Goal: Task Accomplishment & Management: Manage account settings

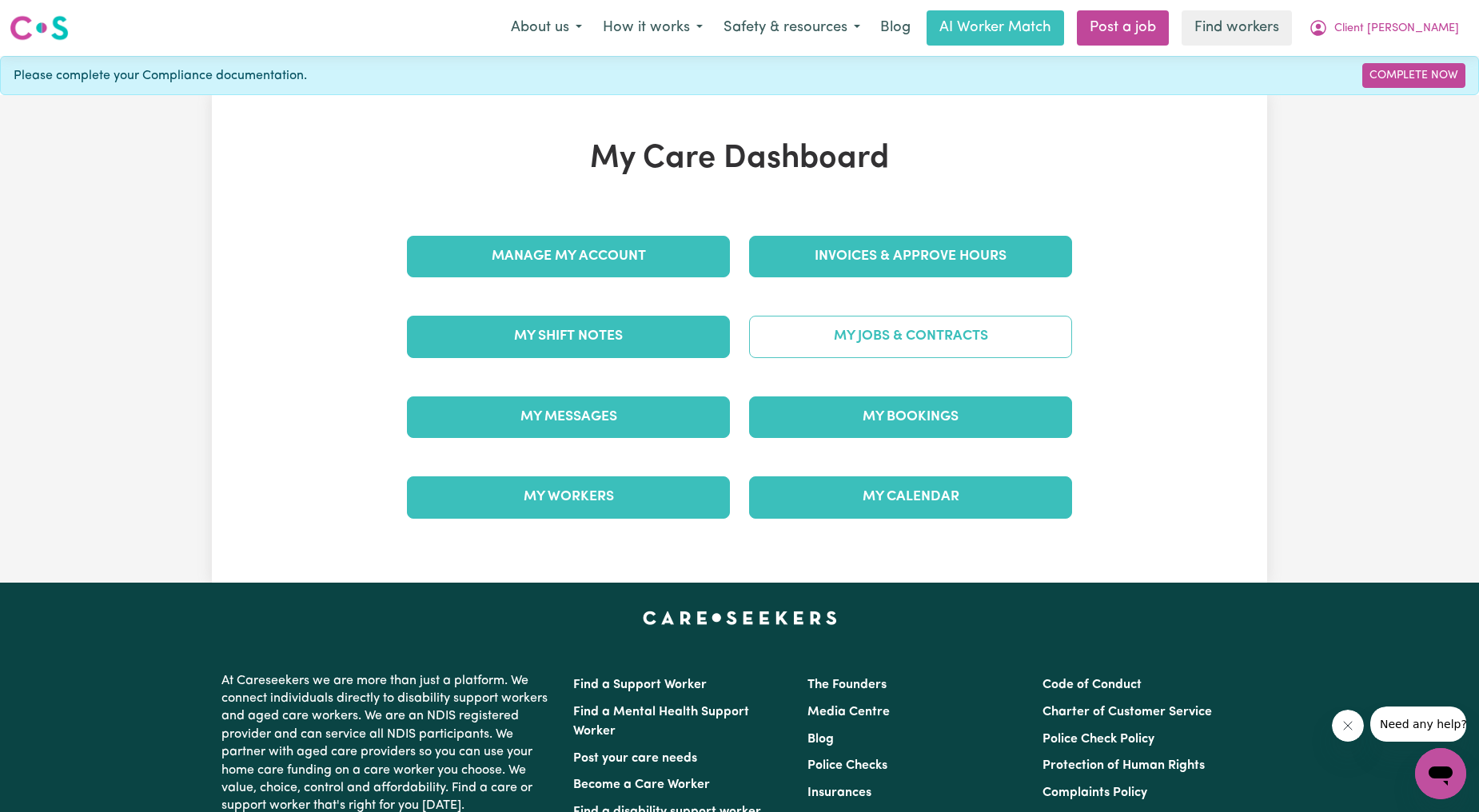
click at [807, 357] on link "My Jobs & Contracts" at bounding box center [910, 336] width 323 height 41
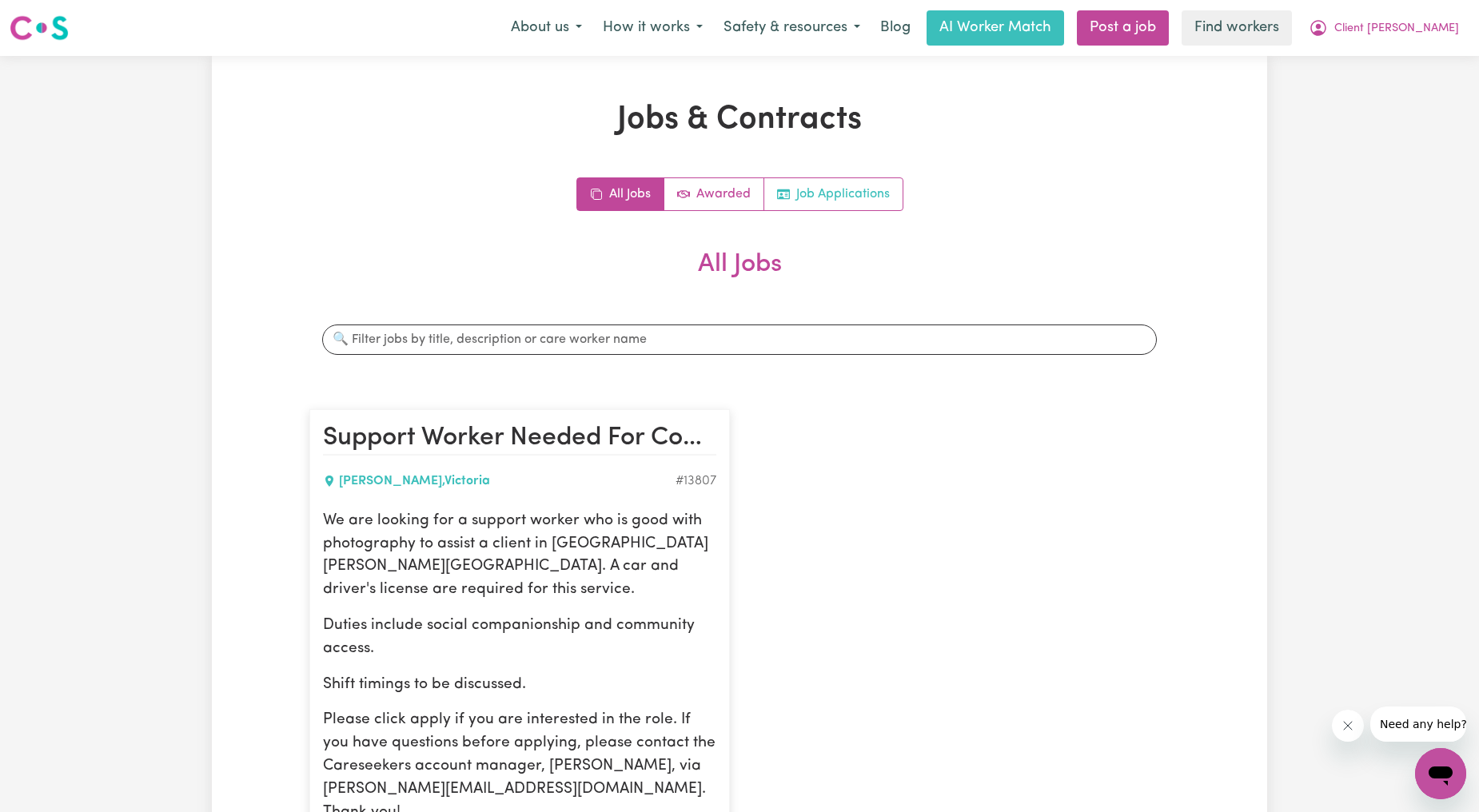
click at [858, 200] on link "Job Applications" at bounding box center [833, 194] width 138 height 32
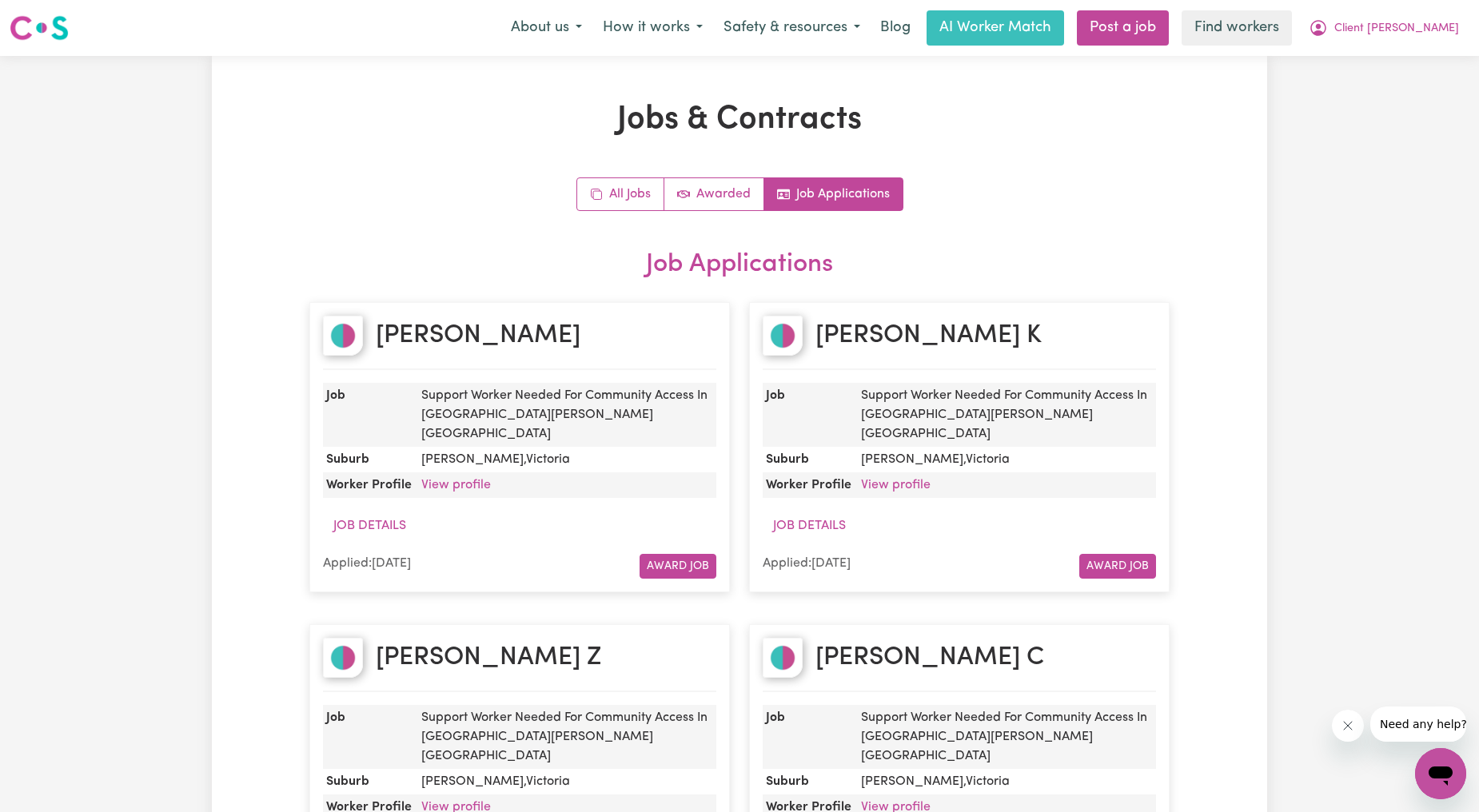
drag, startPoint x: 858, startPoint y: 200, endPoint x: 640, endPoint y: 308, distance: 243.3
click at [640, 308] on article "[PERSON_NAME] Job Support Worker Needed For Community Access In [GEOGRAPHIC_DAT…" at bounding box center [520, 447] width 420 height 290
click at [1404, 42] on button "Client [PERSON_NAME]" at bounding box center [1383, 28] width 171 height 33
click at [1383, 53] on link "My Dashboard" at bounding box center [1405, 62] width 127 height 31
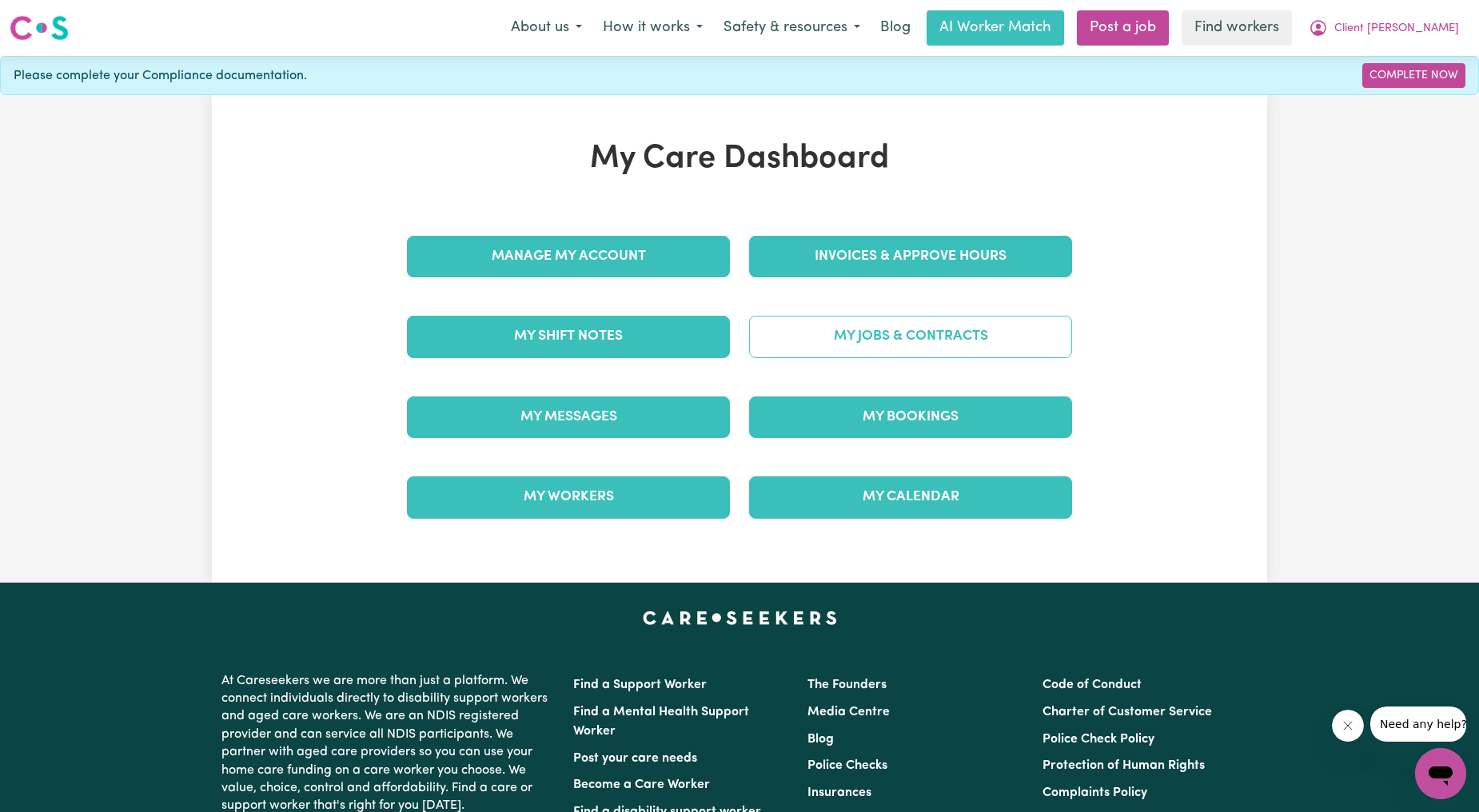
click at [912, 337] on link "My Jobs & Contracts" at bounding box center [910, 336] width 323 height 41
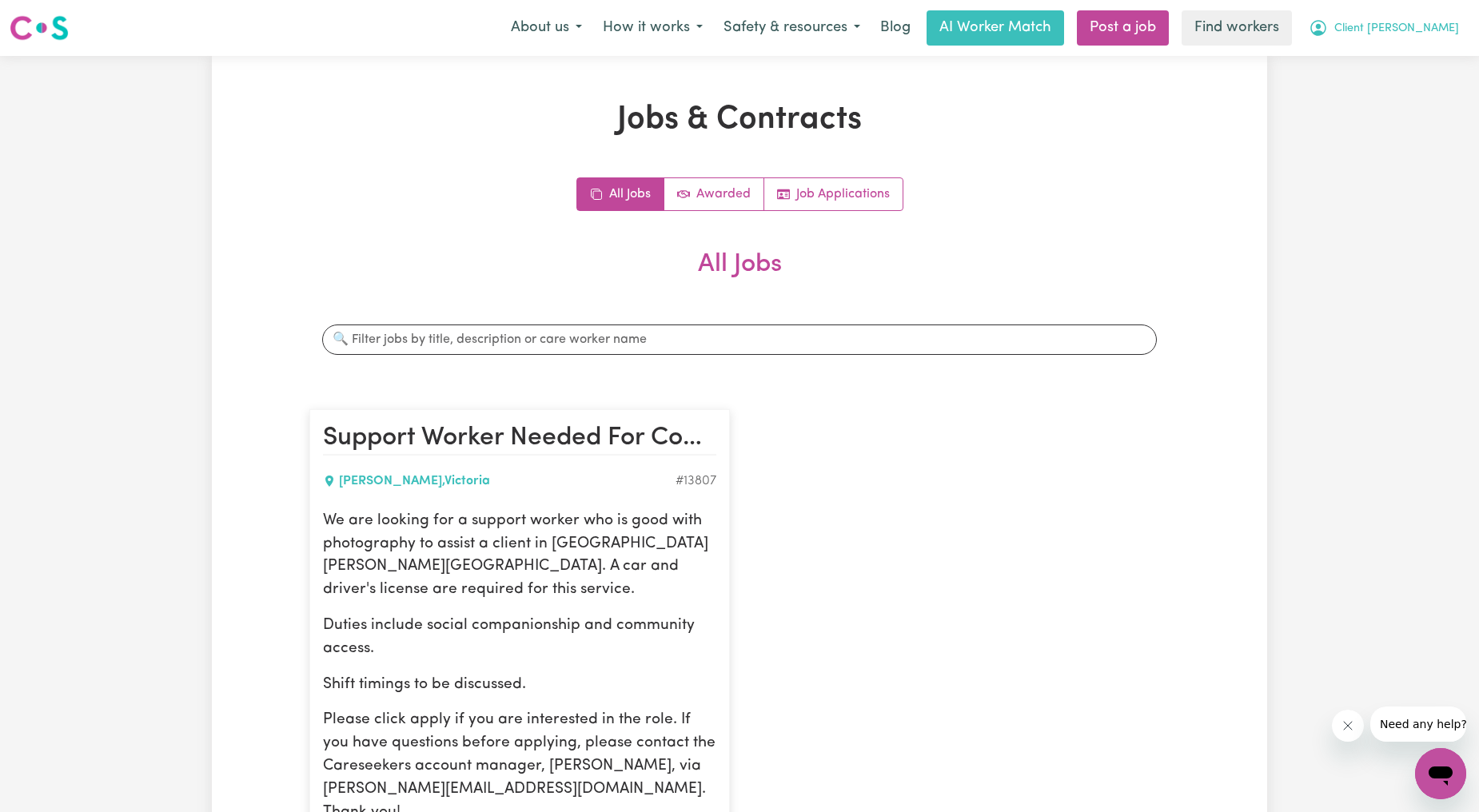
click at [1410, 30] on span "Client [PERSON_NAME]" at bounding box center [1396, 29] width 125 height 18
click at [1381, 47] on div "My Dashboard Logout" at bounding box center [1404, 77] width 128 height 62
click at [1359, 62] on link "My Dashboard" at bounding box center [1405, 62] width 127 height 31
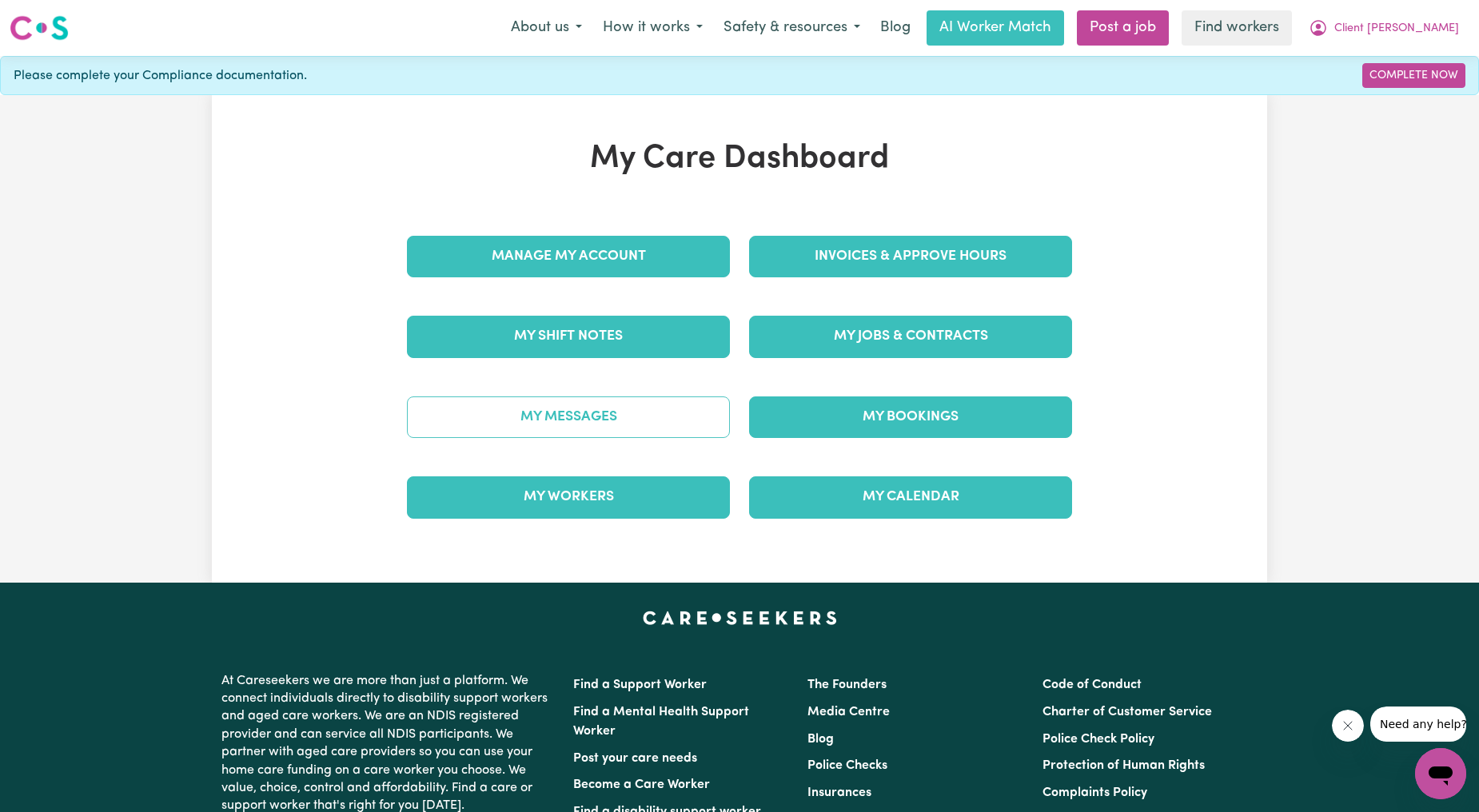
click at [573, 425] on link "My Messages" at bounding box center [568, 417] width 323 height 41
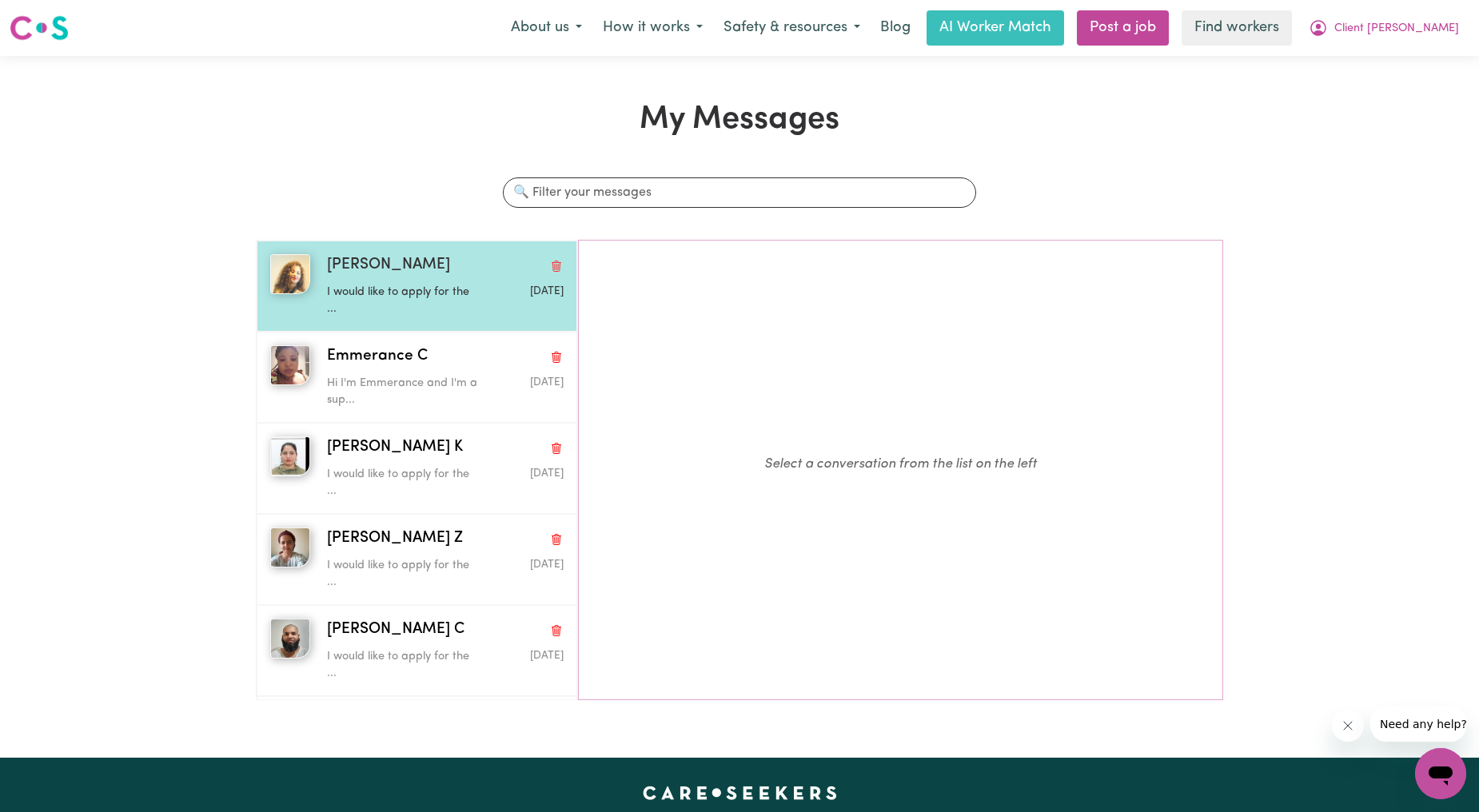
click at [424, 301] on p "I would like to apply for the ..." at bounding box center [406, 301] width 158 height 34
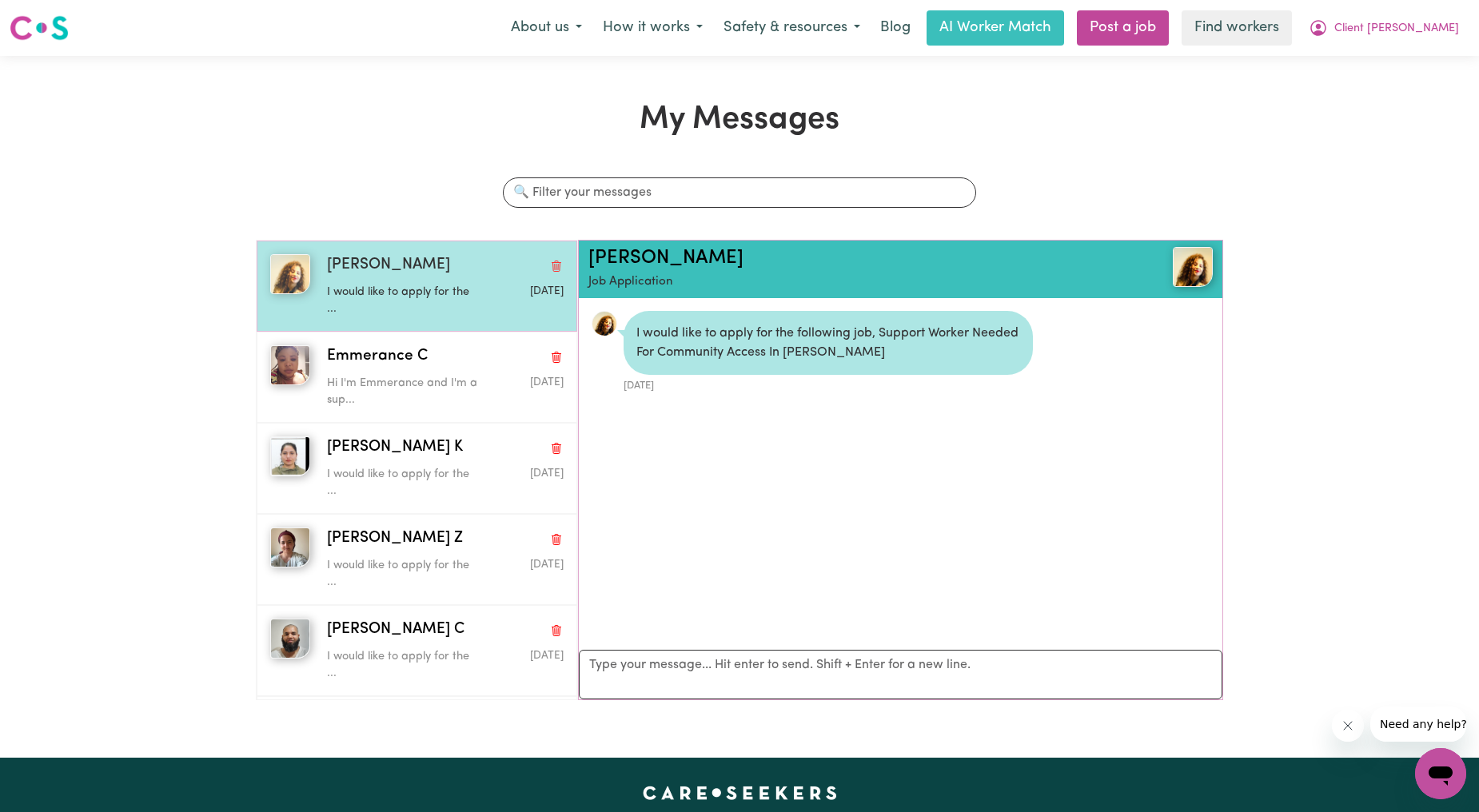
scroll to position [10, 0]
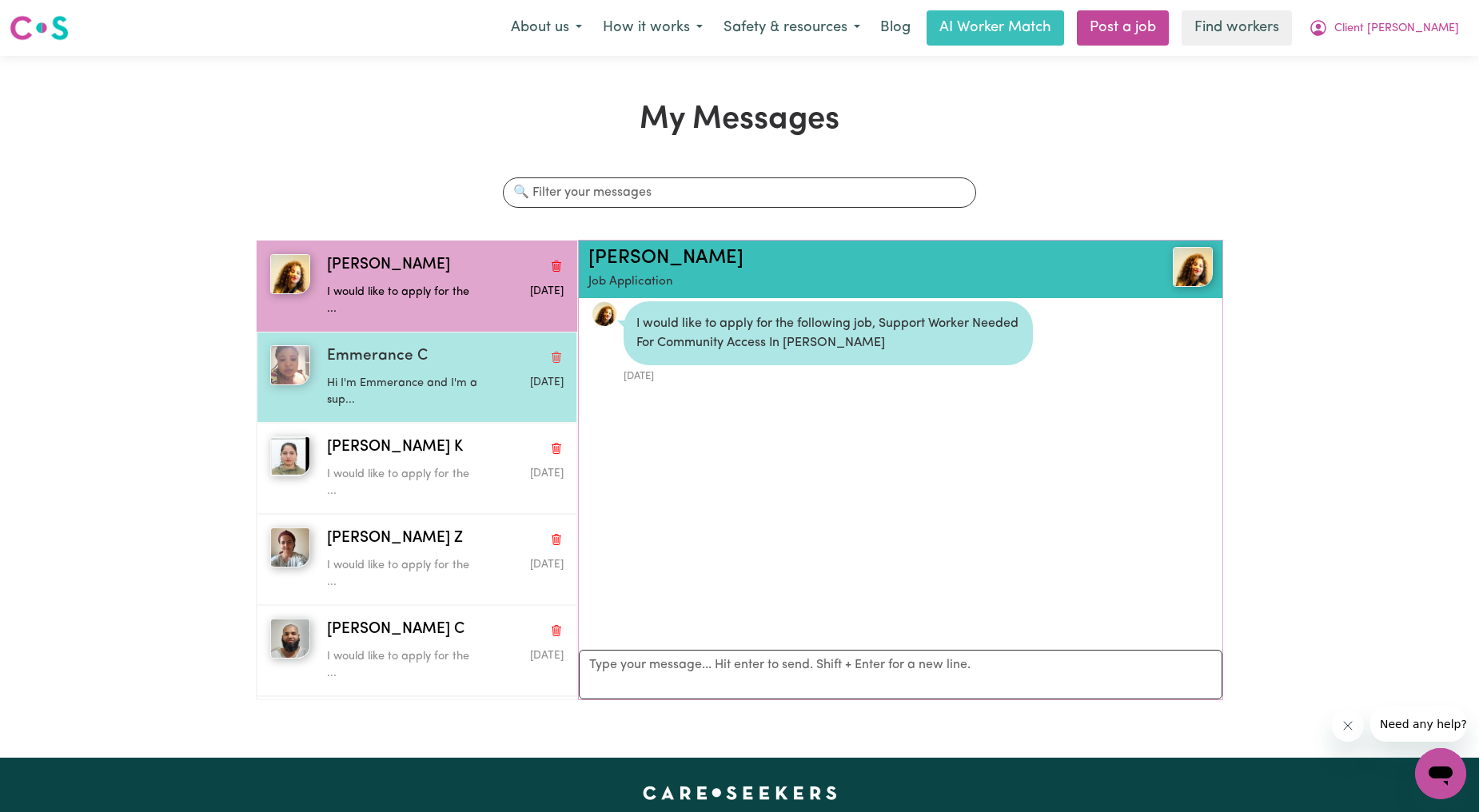
click at [390, 363] on span "Emmerance C" at bounding box center [377, 357] width 101 height 23
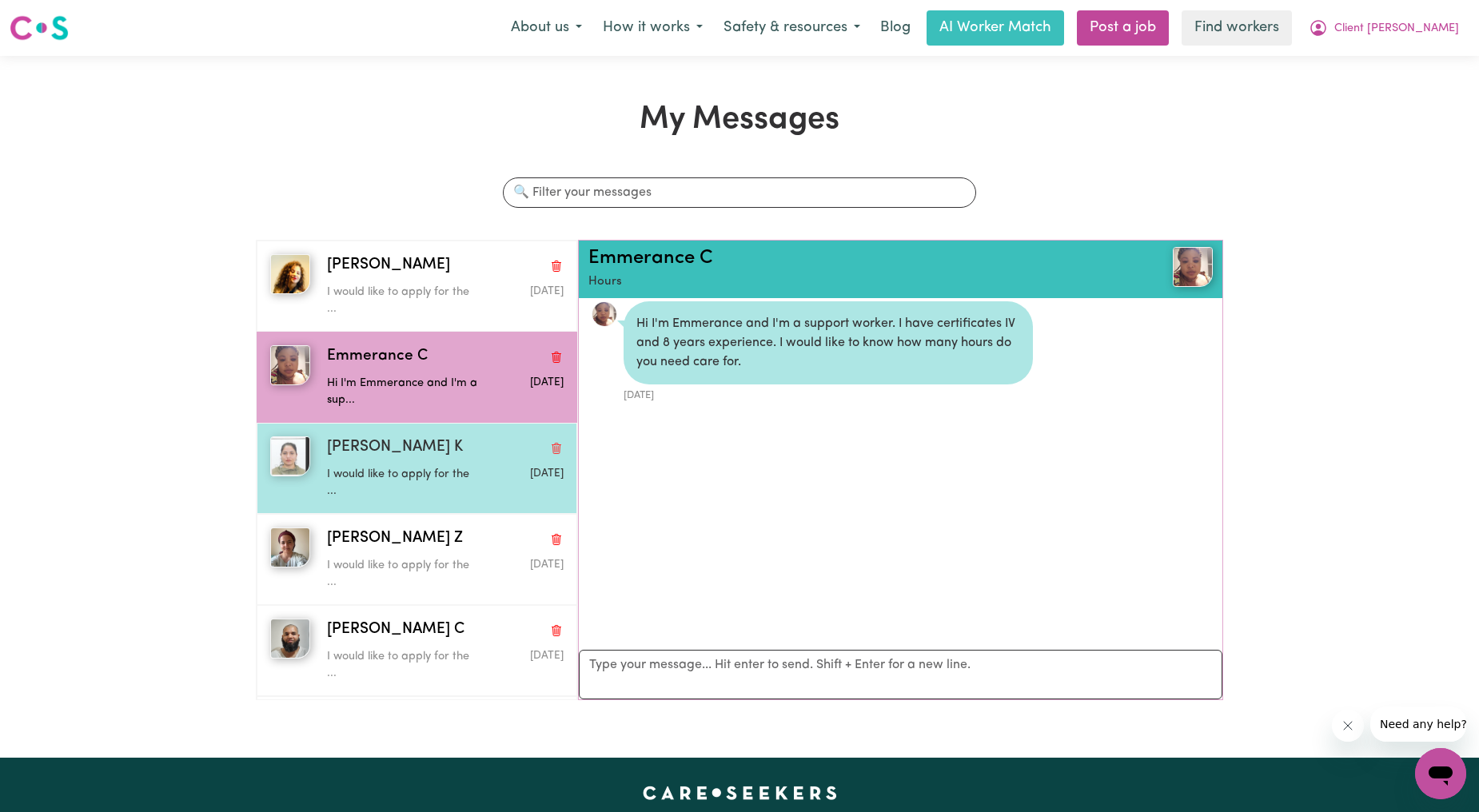
click at [381, 452] on span "[PERSON_NAME] K" at bounding box center [395, 447] width 136 height 23
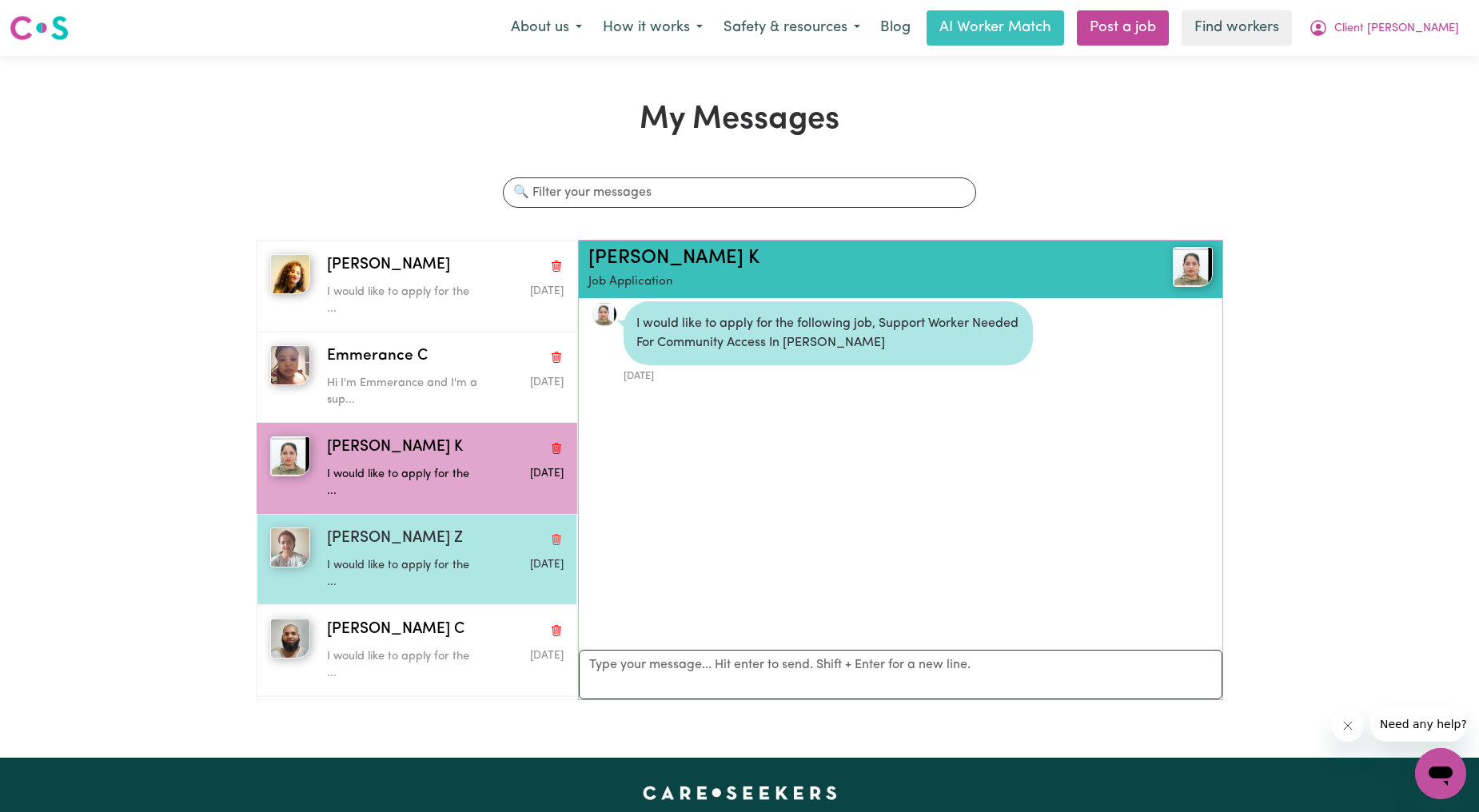
click at [389, 569] on p "I would like to apply for the ..." at bounding box center [406, 574] width 158 height 34
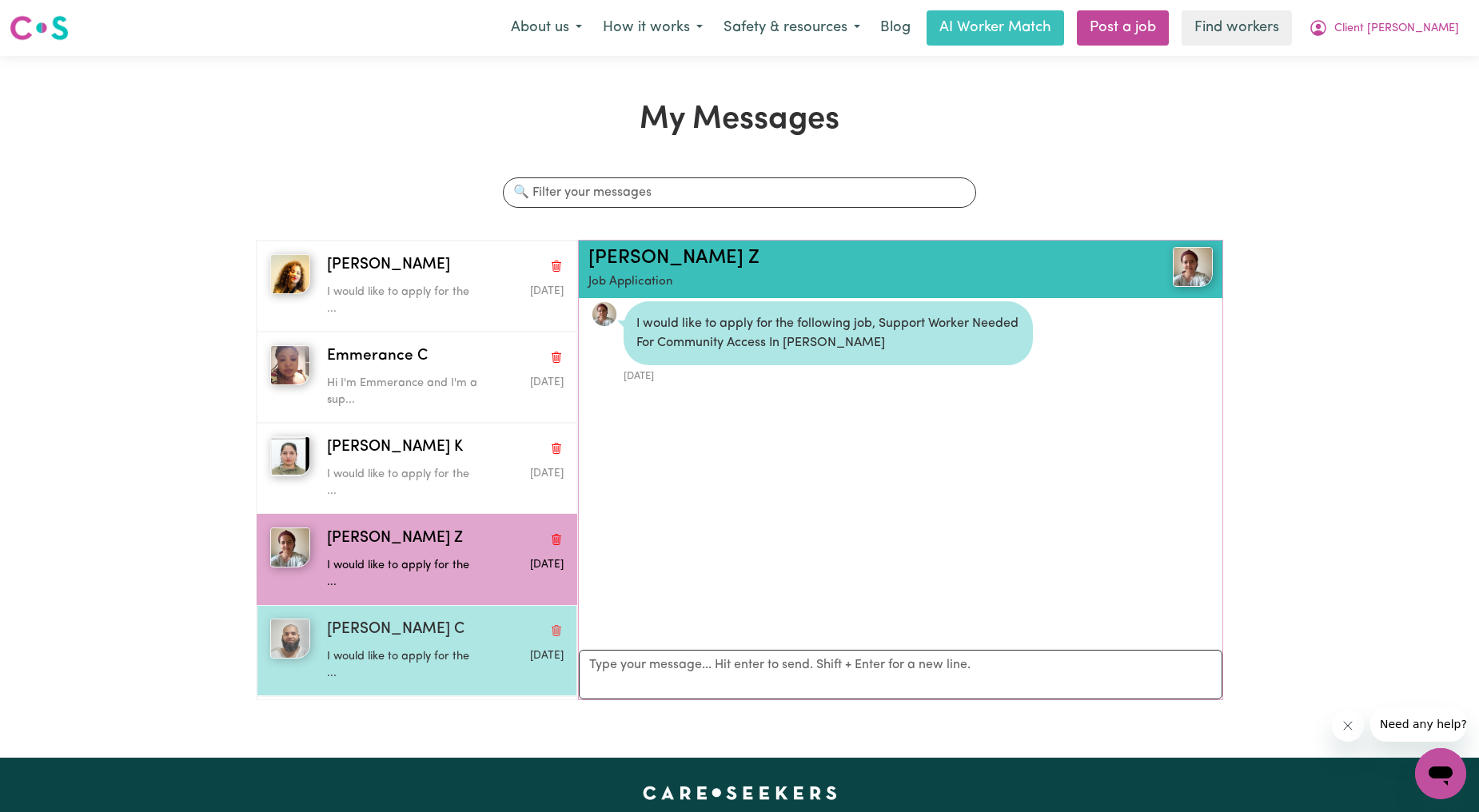
click at [390, 661] on p "I would like to apply for the ..." at bounding box center [406, 664] width 158 height 34
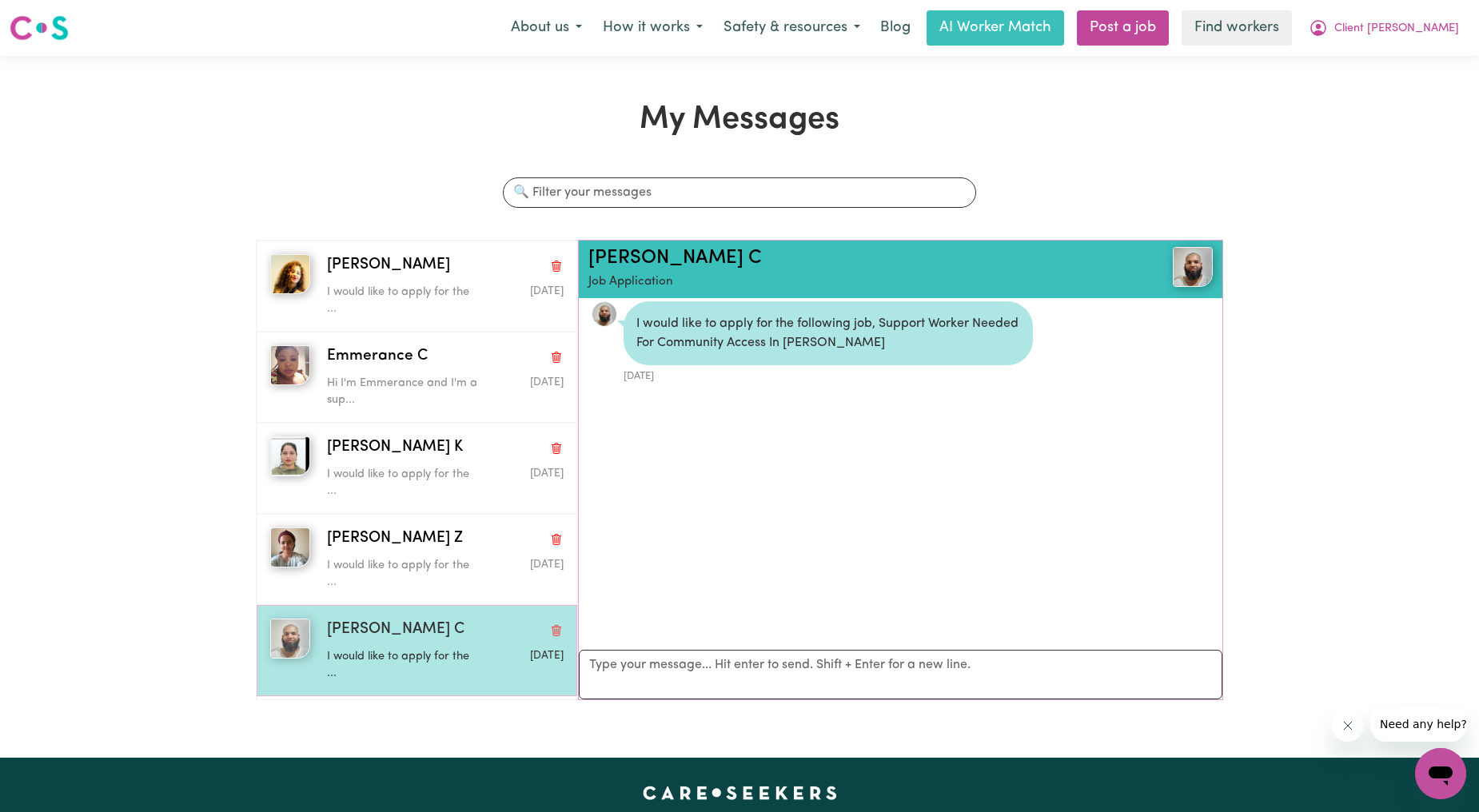
scroll to position [452, 0]
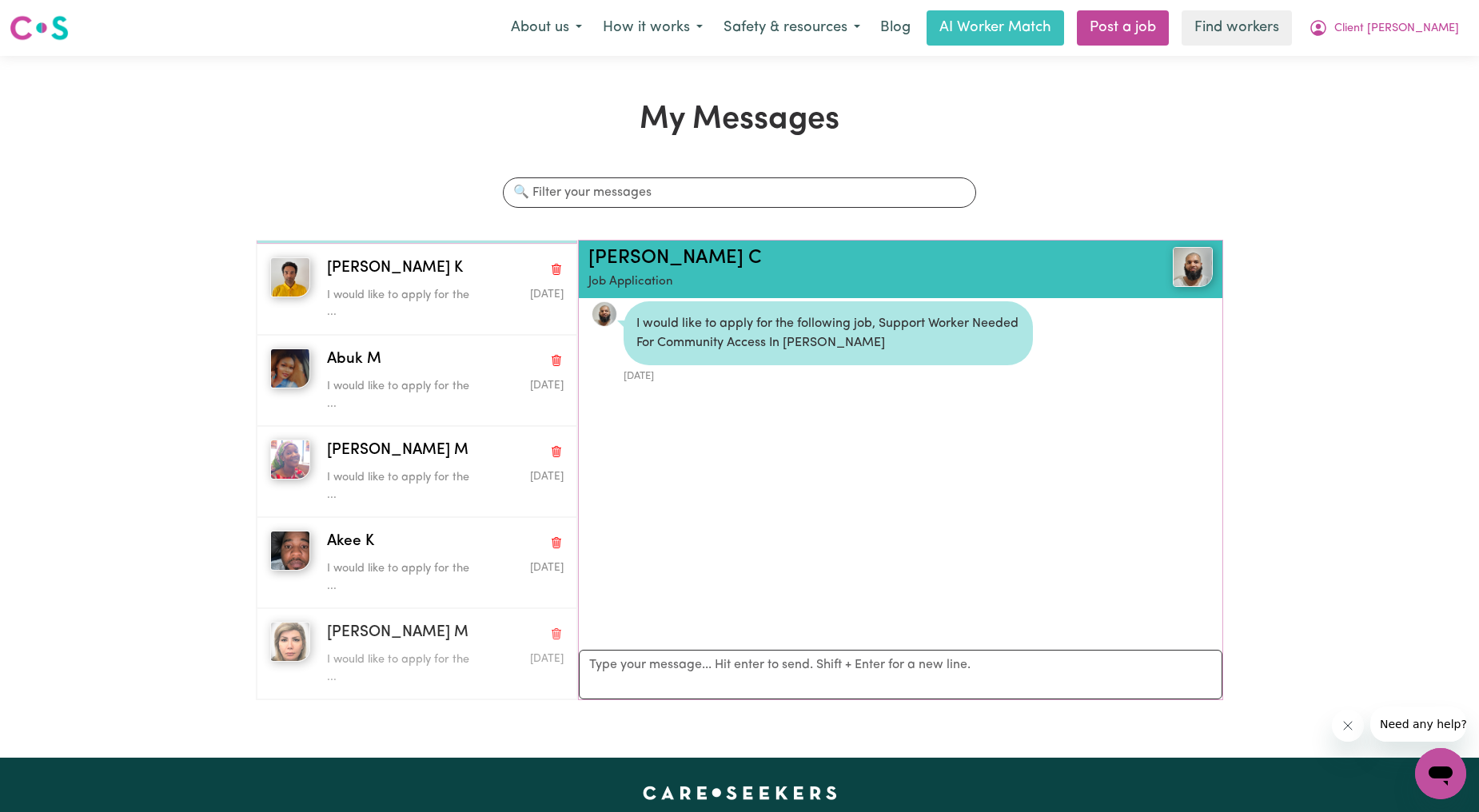
click at [390, 661] on p "I would like to apply for the ..." at bounding box center [406, 668] width 158 height 34
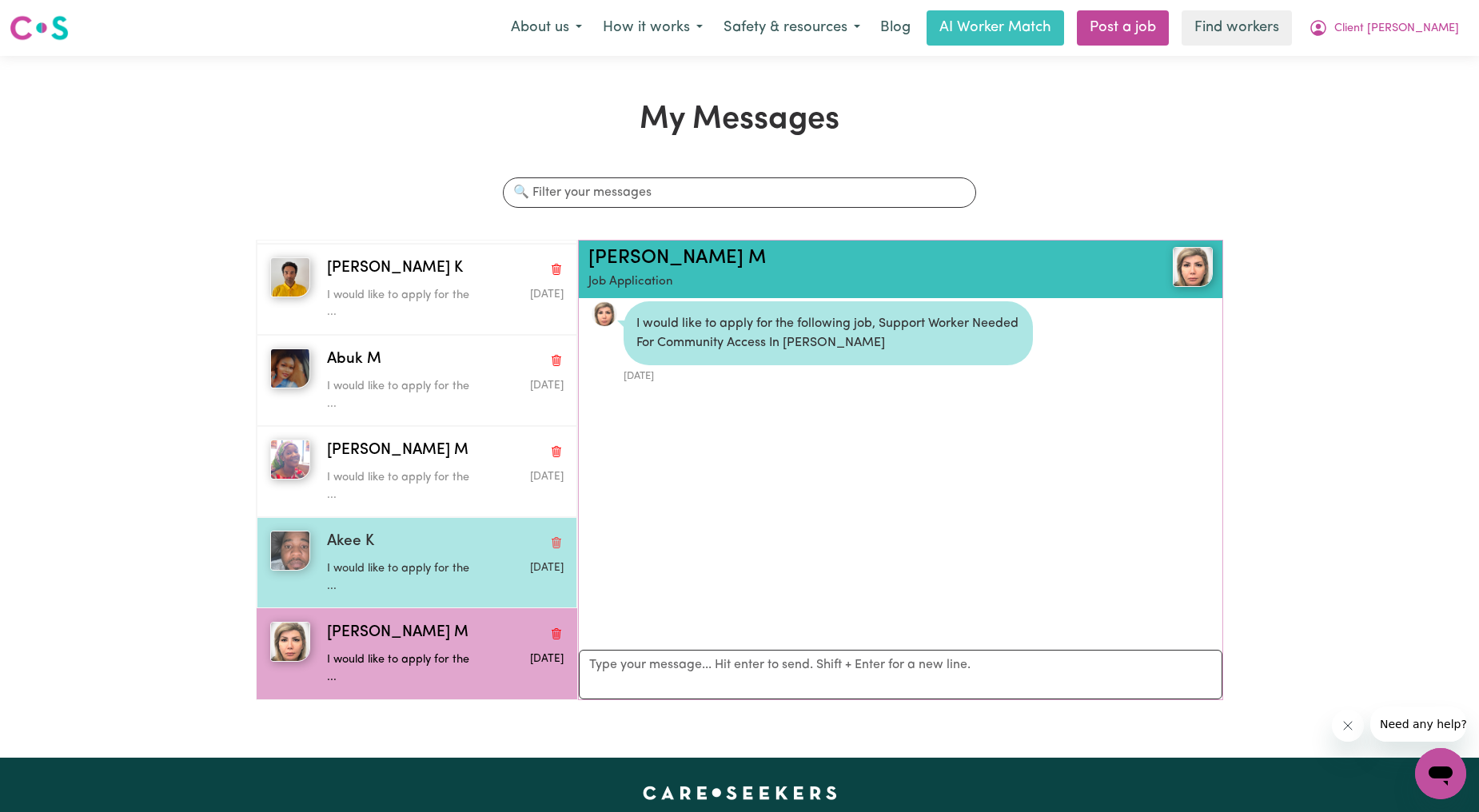
click at [397, 579] on p "I would like to apply for the ..." at bounding box center [406, 576] width 158 height 34
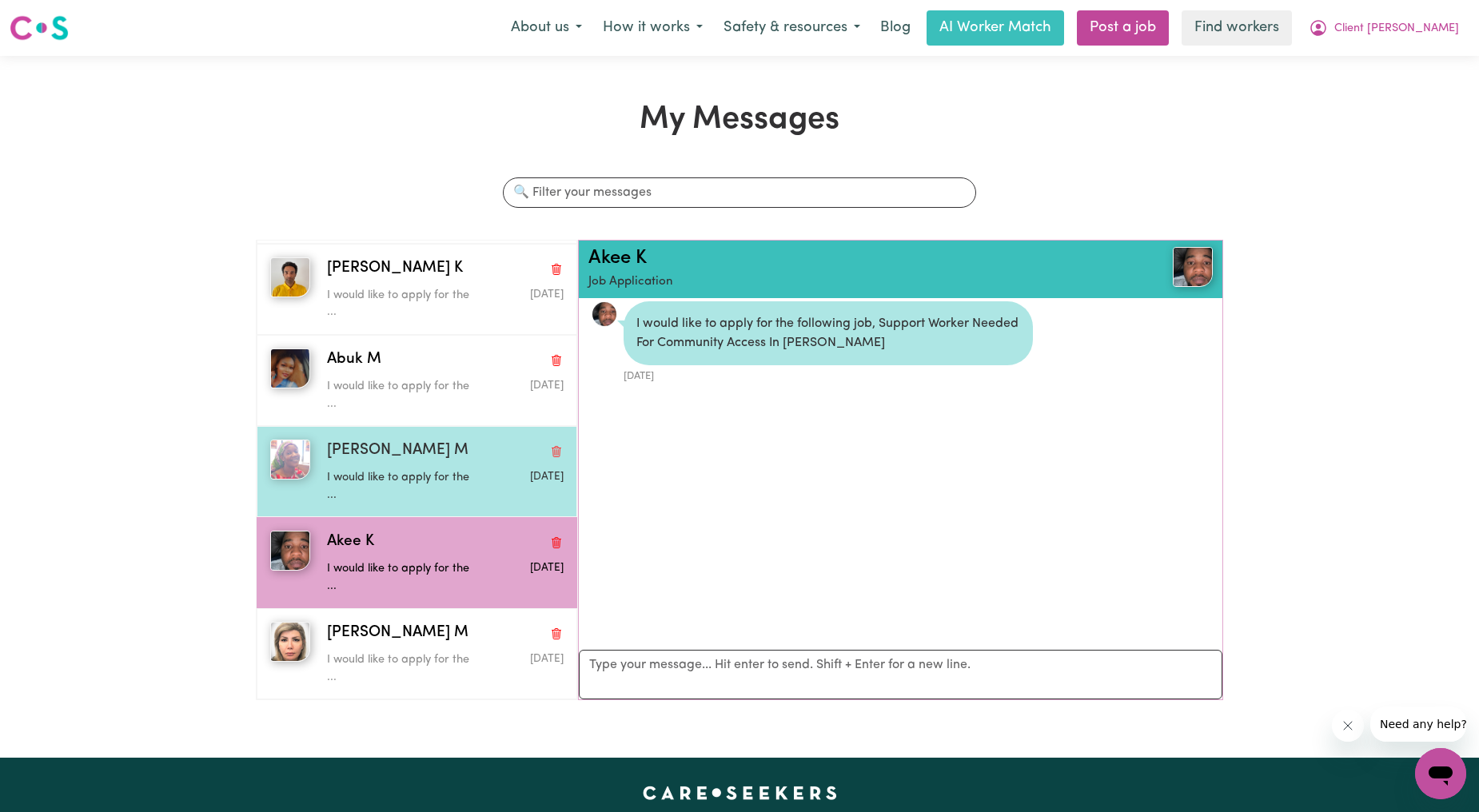
click at [404, 475] on p "I would like to apply for the ..." at bounding box center [406, 486] width 158 height 34
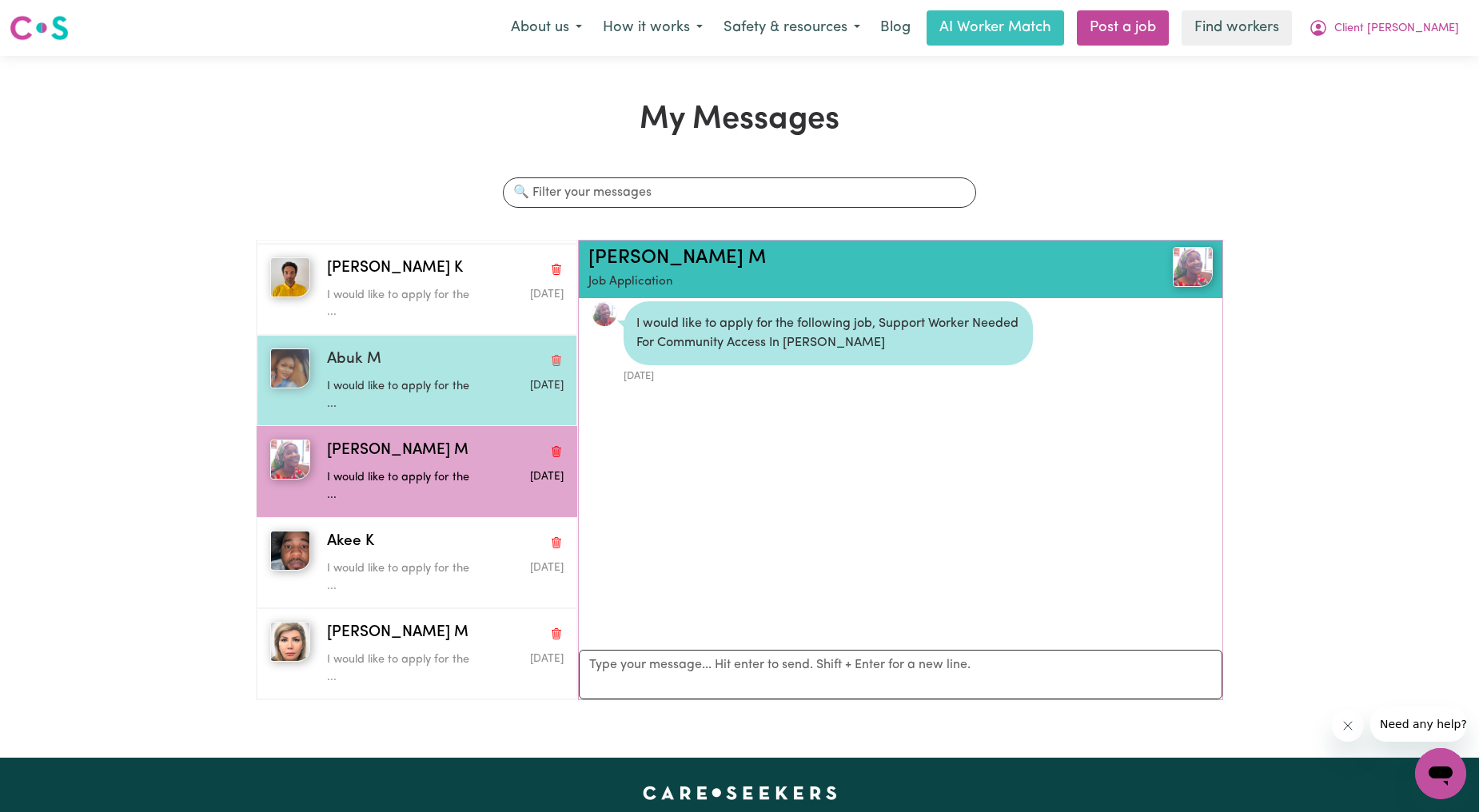
click at [406, 381] on p "I would like to apply for the ..." at bounding box center [406, 395] width 158 height 34
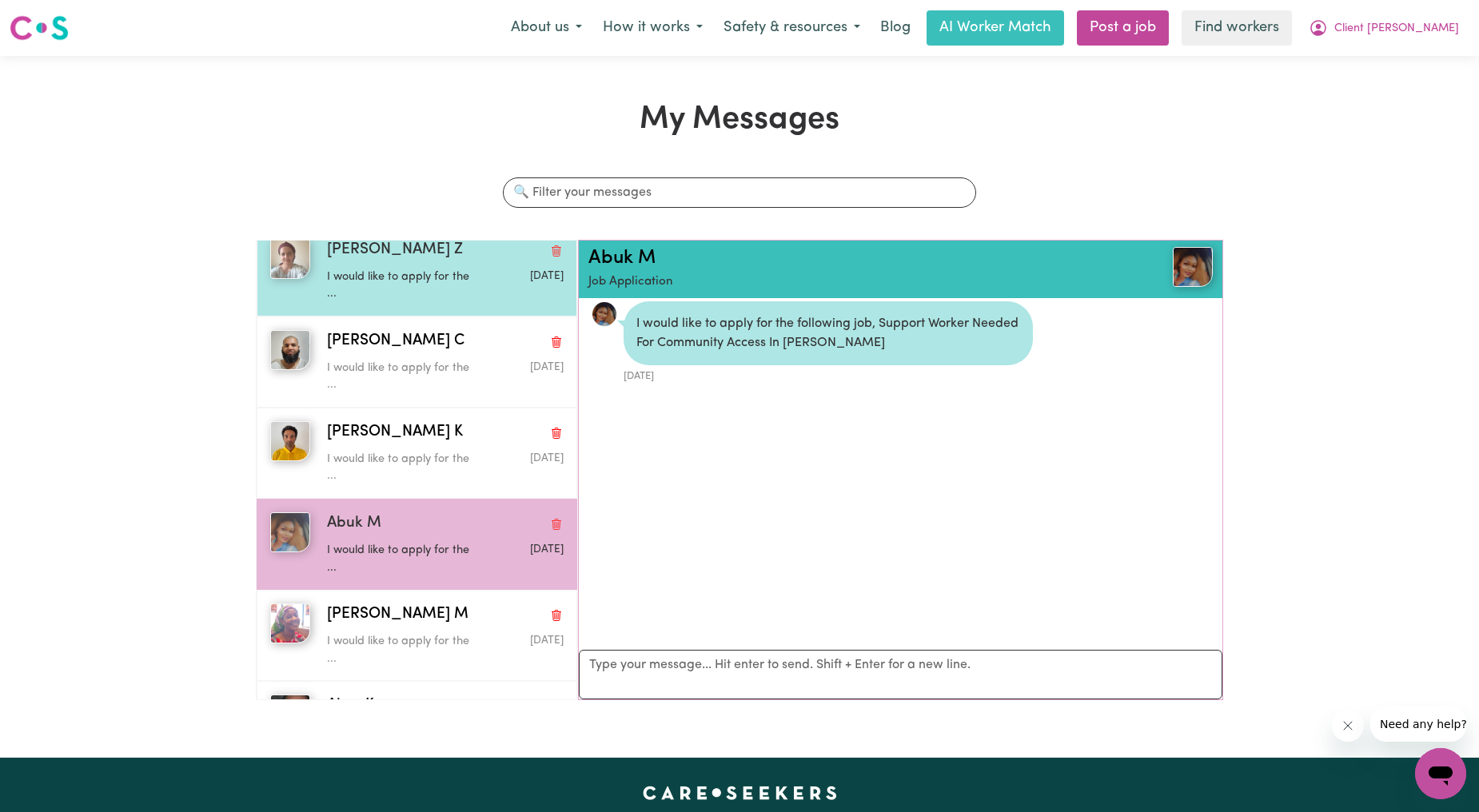
scroll to position [295, 0]
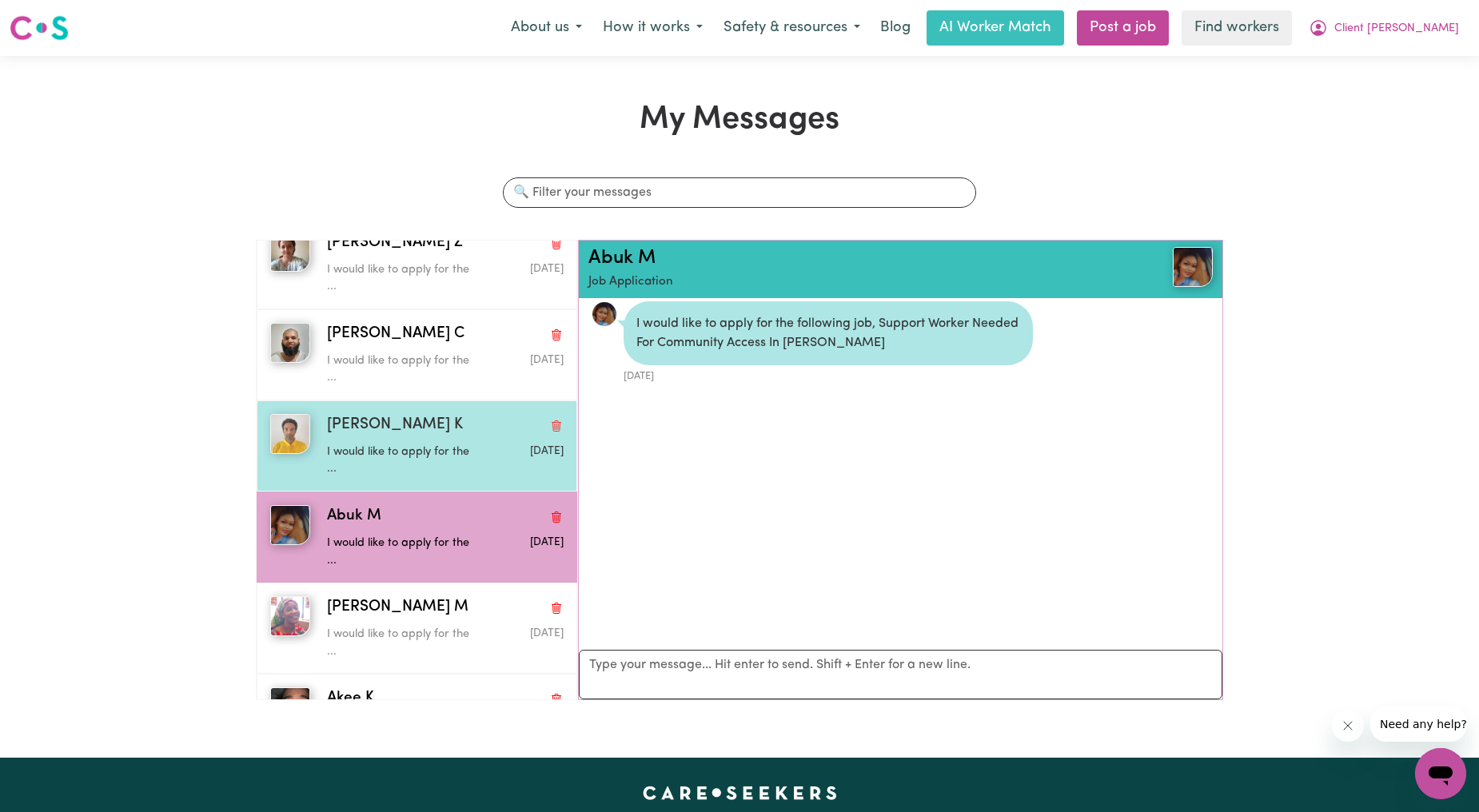
click at [389, 401] on div "[PERSON_NAME] K I would like to apply for the ... [DATE]" at bounding box center [417, 446] width 320 height 91
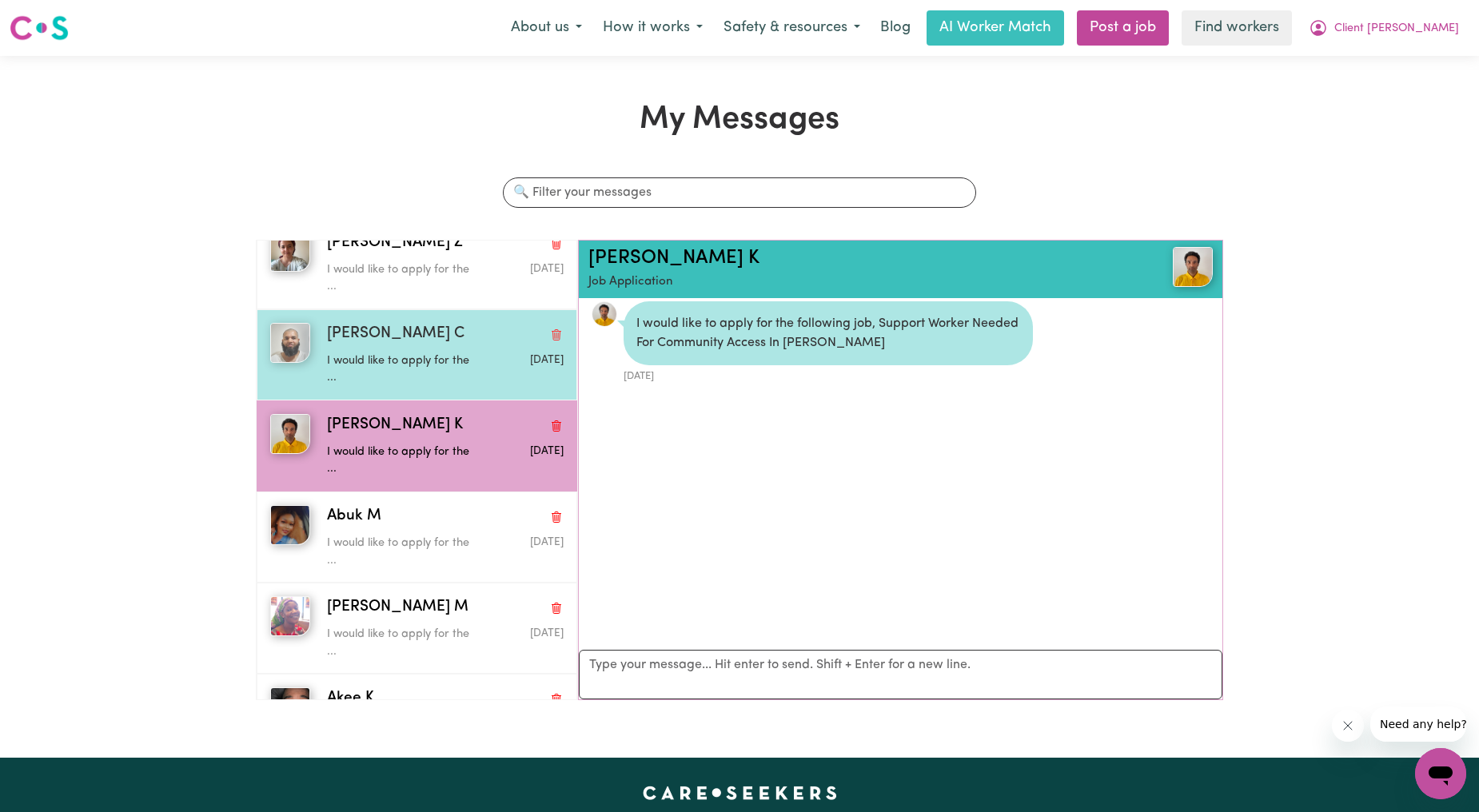
click at [397, 355] on p "I would like to apply for the ..." at bounding box center [406, 369] width 158 height 34
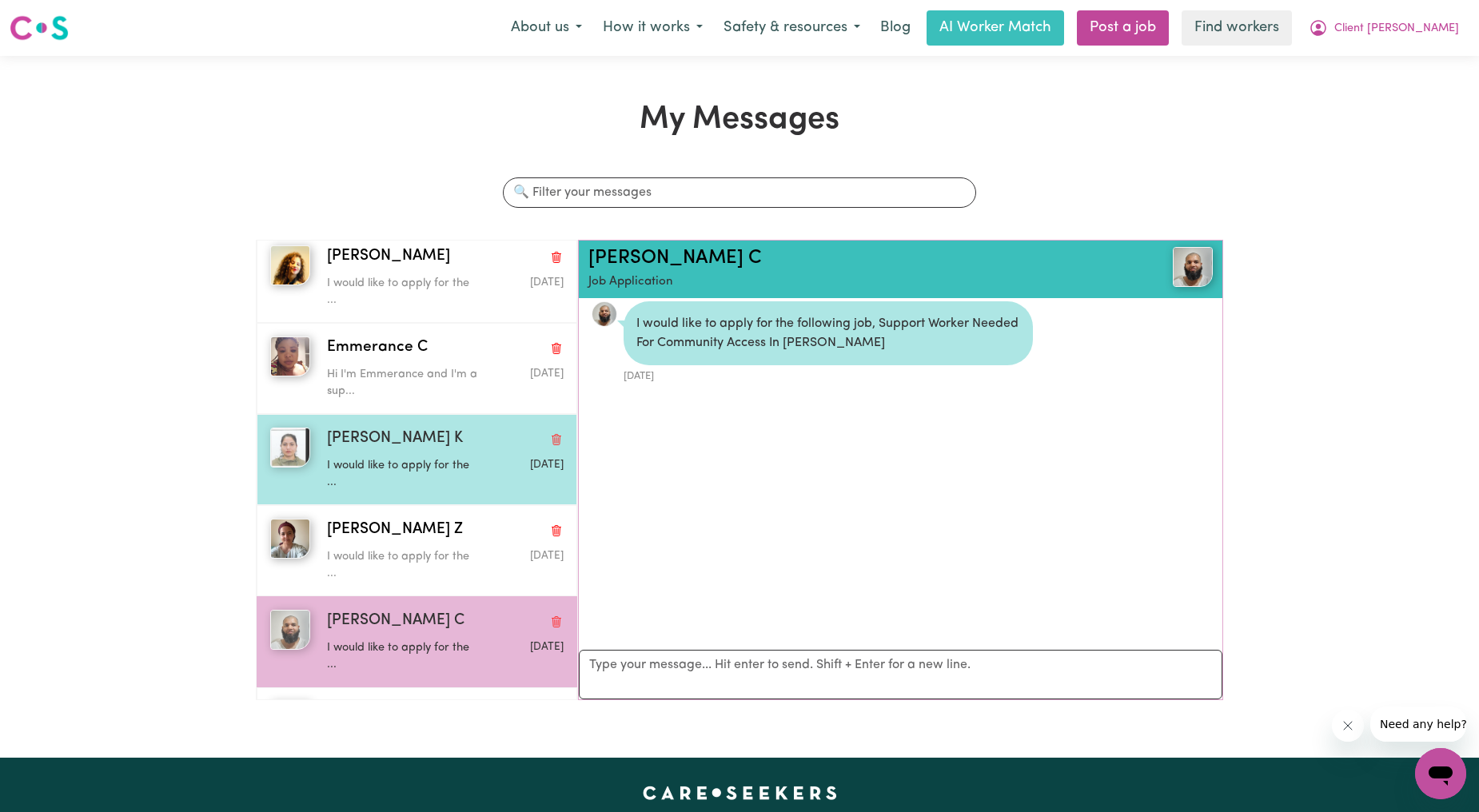
scroll to position [0, 0]
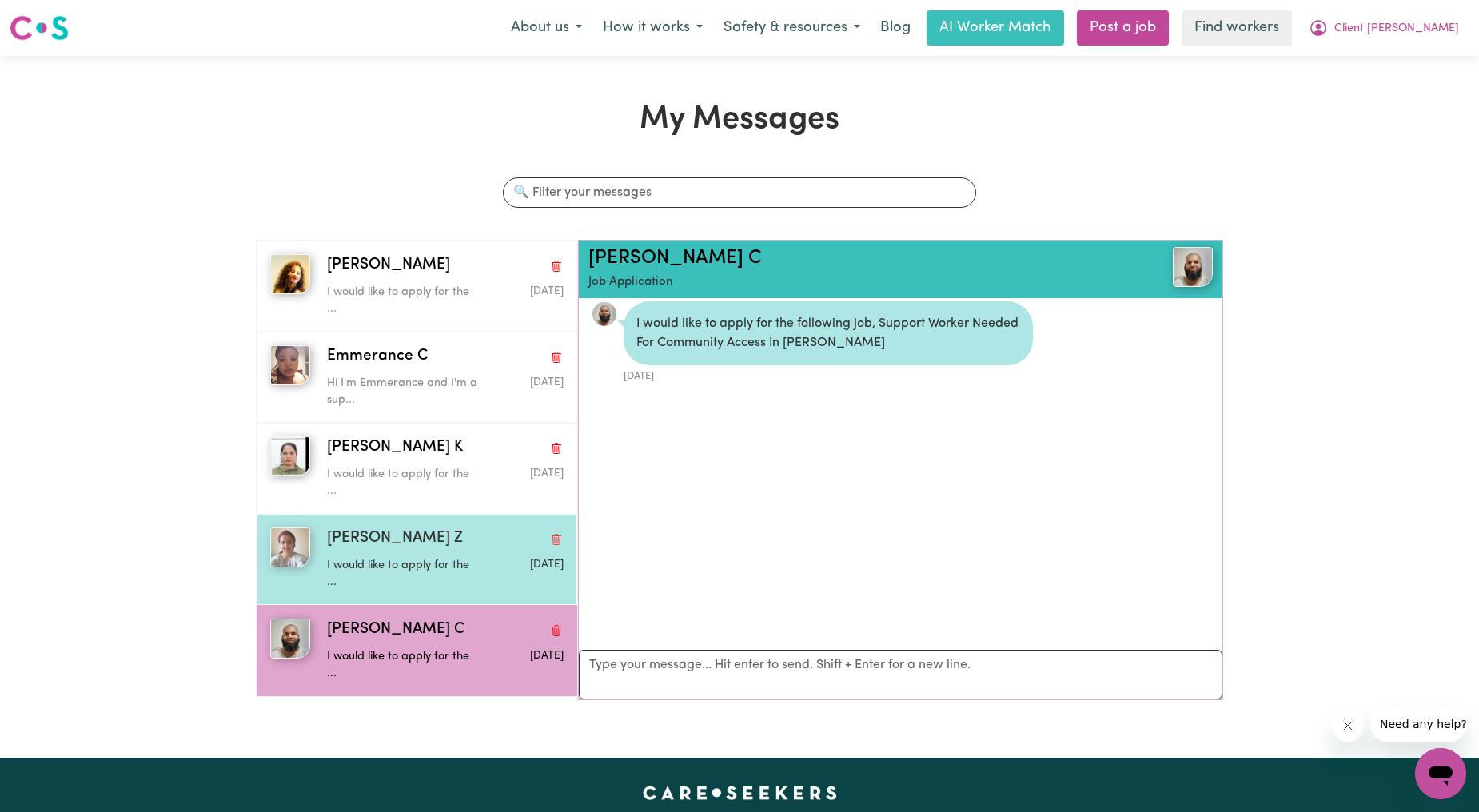
click at [404, 552] on div "I would like to apply for the ..." at bounding box center [406, 570] width 158 height 40
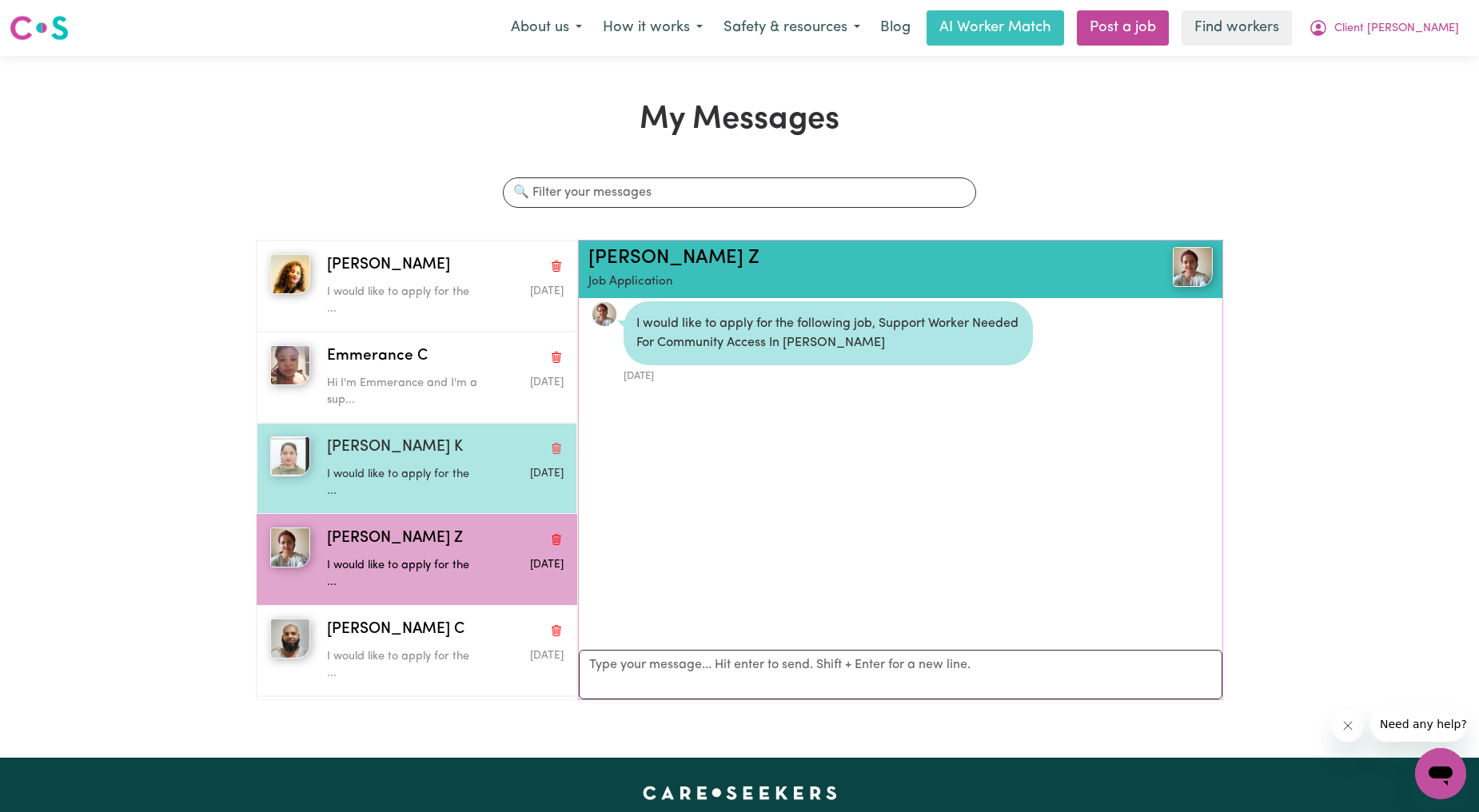
click at [421, 474] on p "I would like to apply for the ..." at bounding box center [406, 482] width 158 height 34
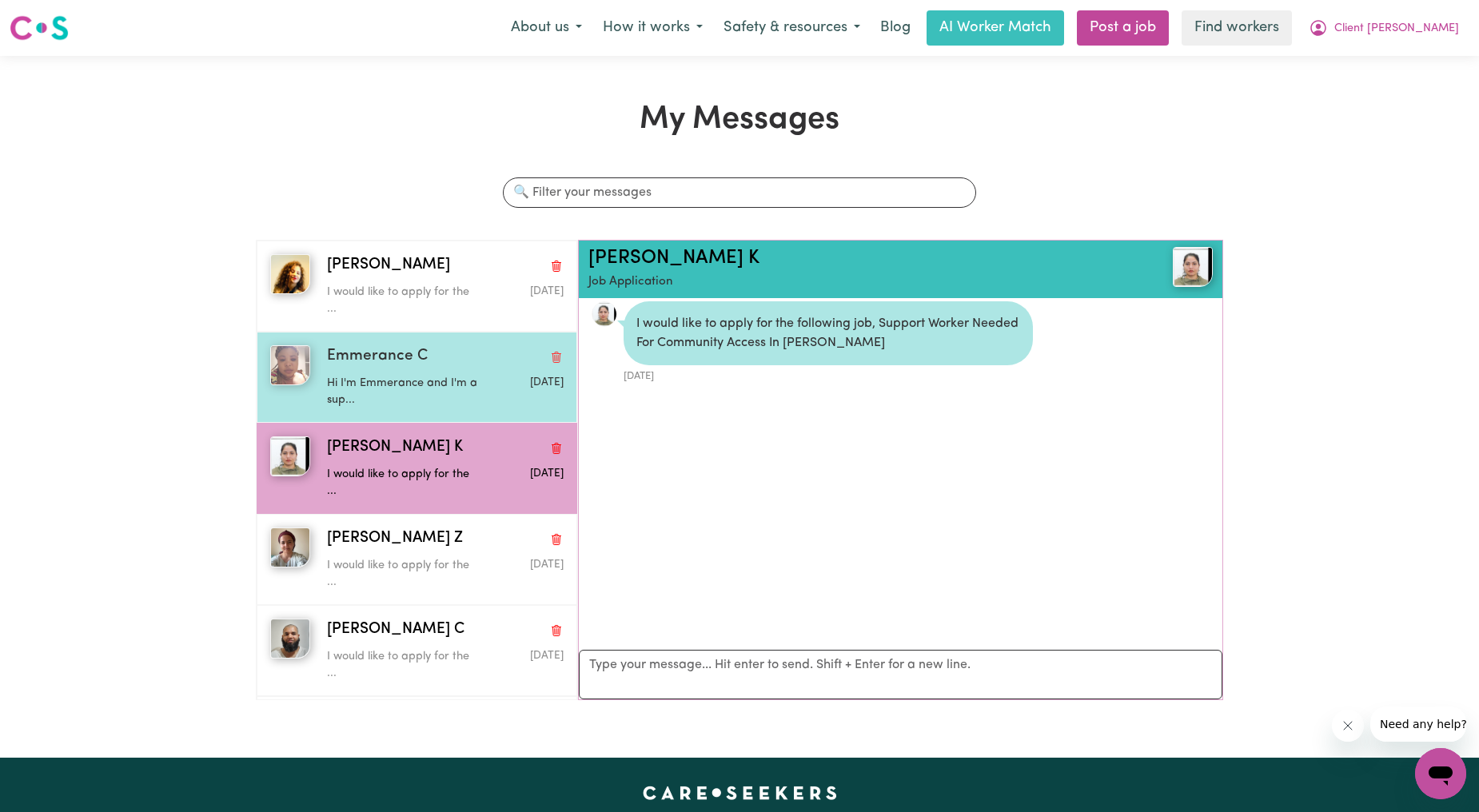
click at [426, 359] on div "Emmerance C" at bounding box center [445, 357] width 237 height 23
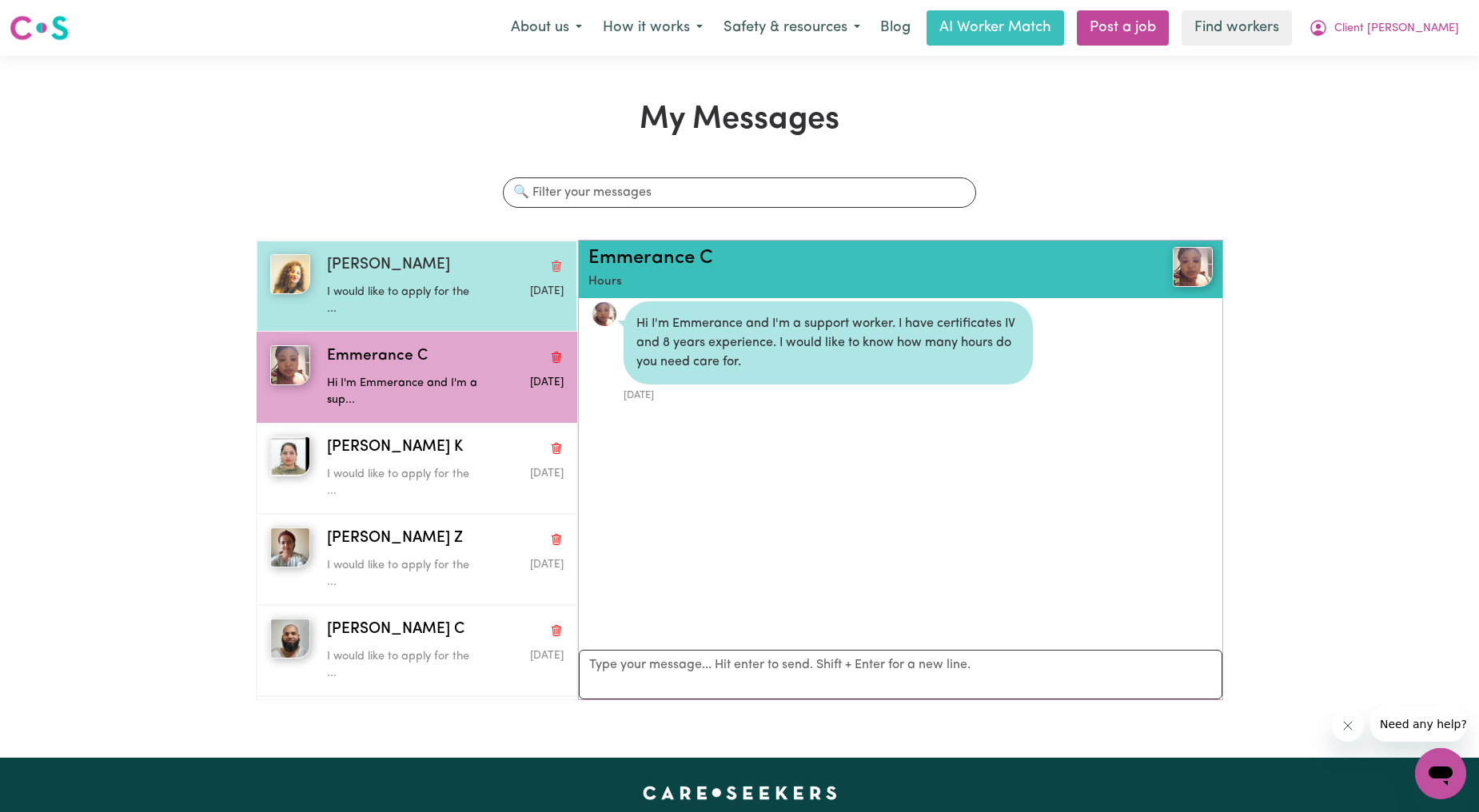
click at [422, 294] on p "I would like to apply for the ..." at bounding box center [406, 301] width 158 height 34
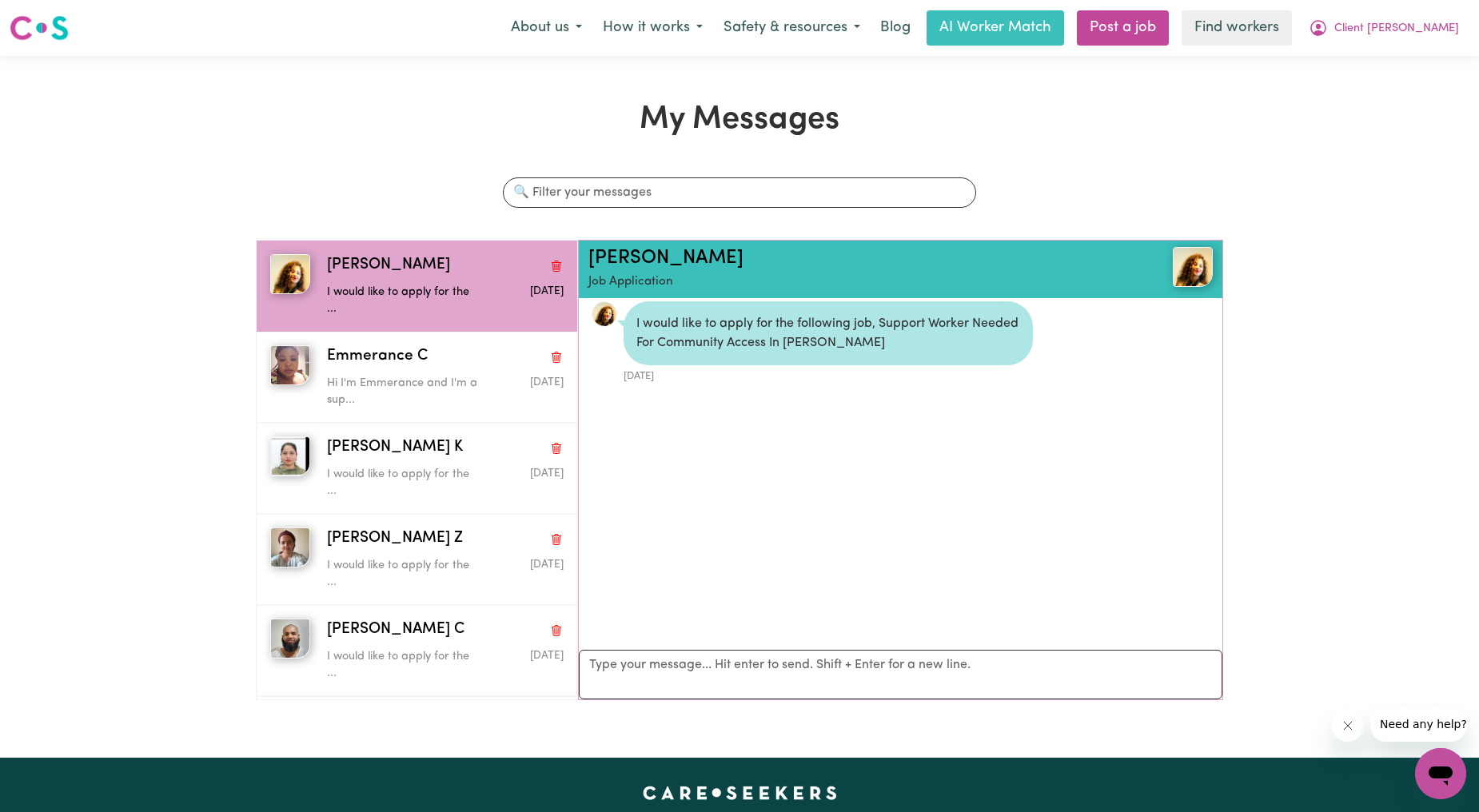
drag, startPoint x: 1277, startPoint y: 171, endPoint x: 1392, endPoint y: 75, distance: 149.8
click at [1278, 171] on div "My Messages Search conversations [PERSON_NAME] I would like to apply for the ..…" at bounding box center [740, 407] width 1479 height 612
click at [1434, 25] on span "Client [PERSON_NAME]" at bounding box center [1396, 29] width 125 height 18
click at [1397, 54] on link "My Dashboard" at bounding box center [1405, 62] width 127 height 31
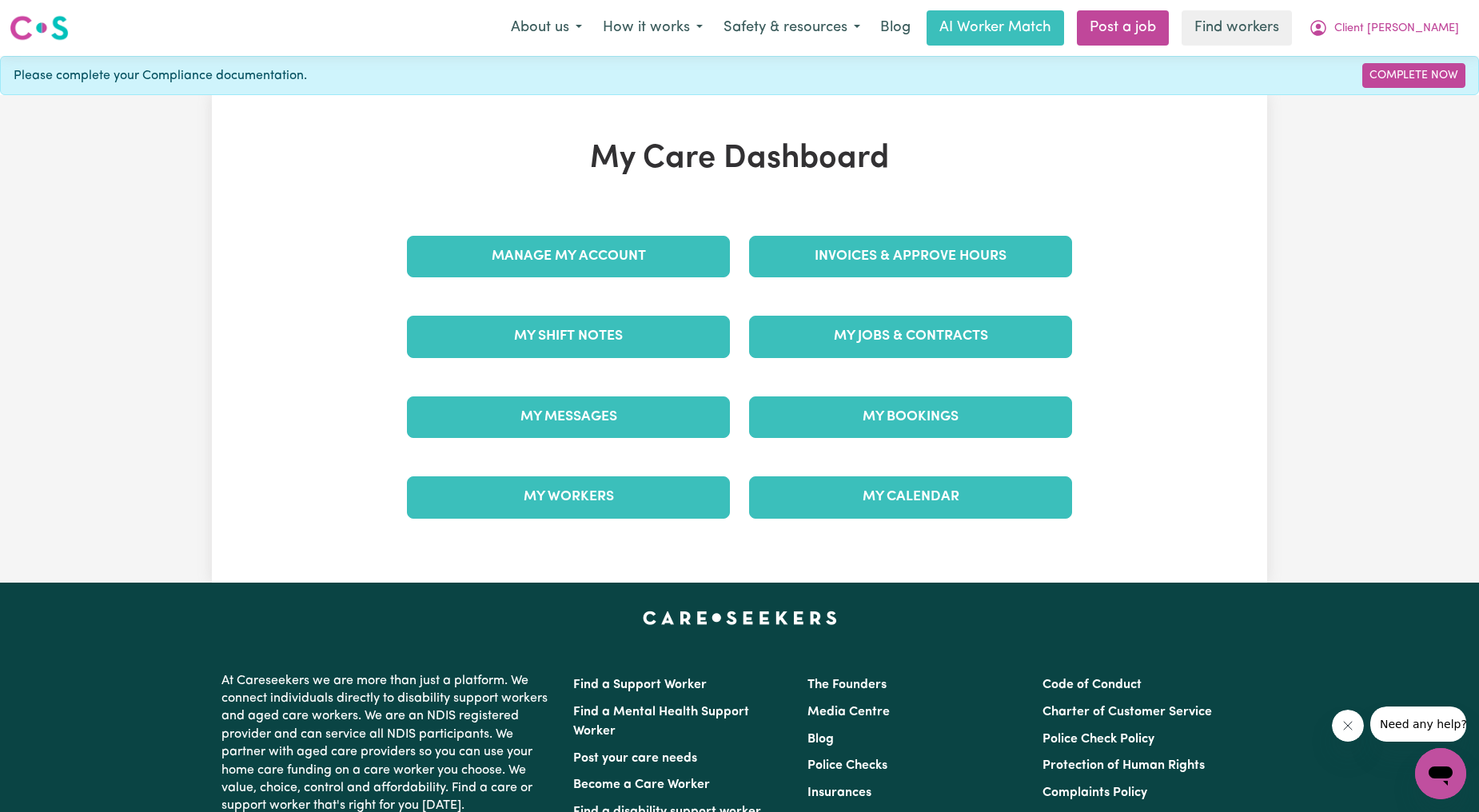
click at [863, 366] on div "My Jobs & Contracts" at bounding box center [910, 336] width 342 height 80
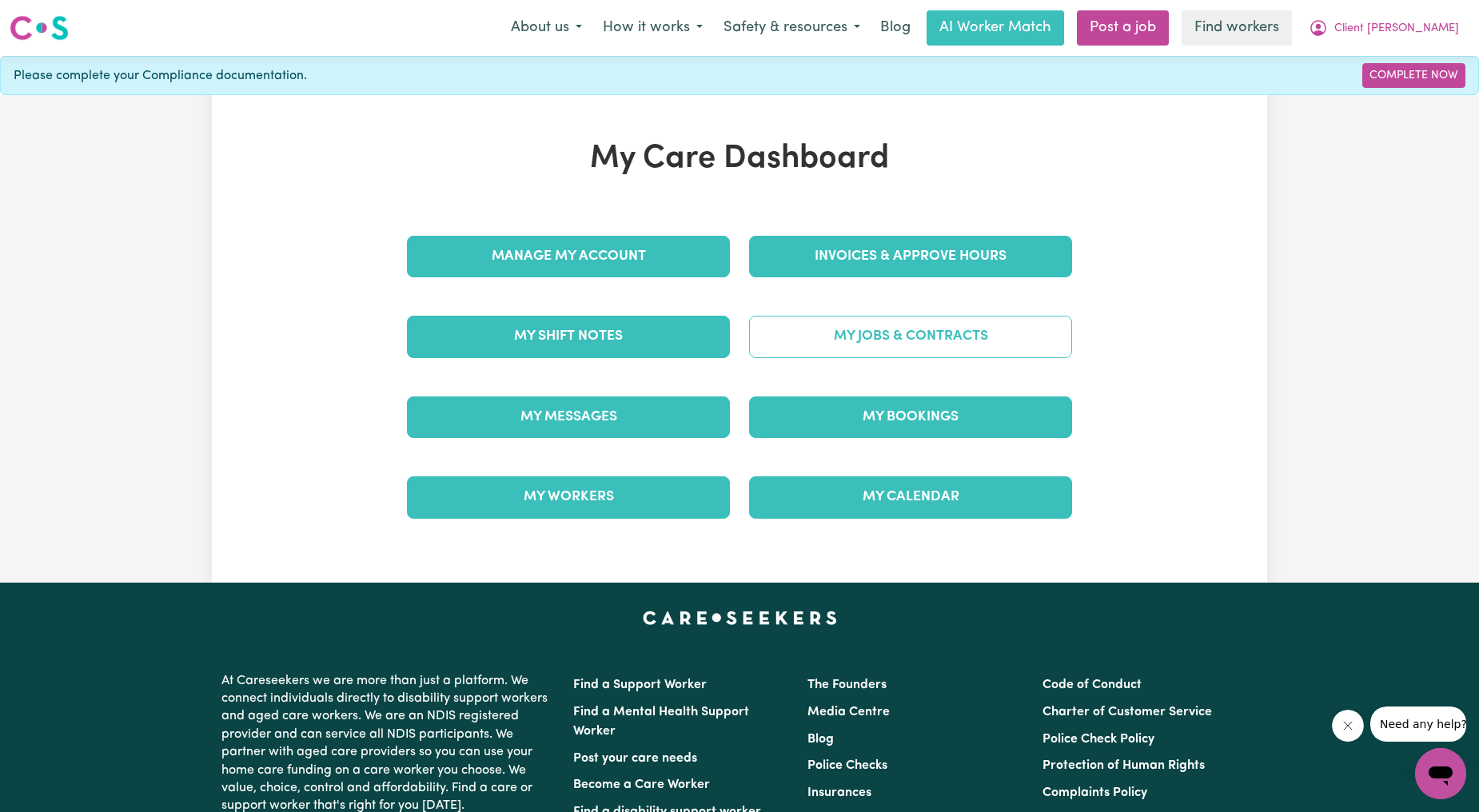
click at [853, 352] on link "My Jobs & Contracts" at bounding box center [910, 336] width 323 height 41
